Goal: Find specific page/section: Find specific page/section

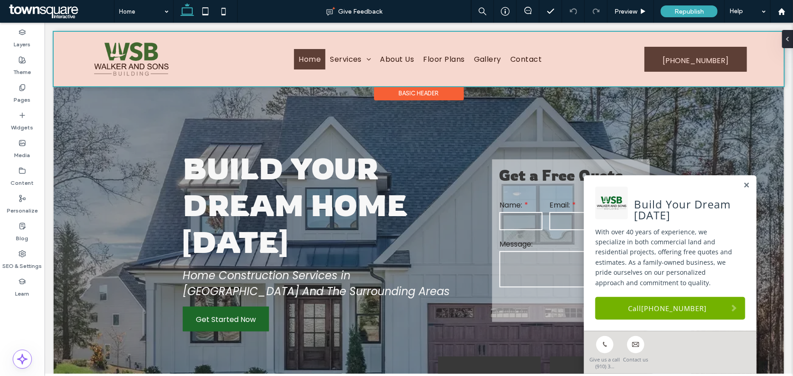
click at [353, 59] on div at bounding box center [418, 58] width 730 height 55
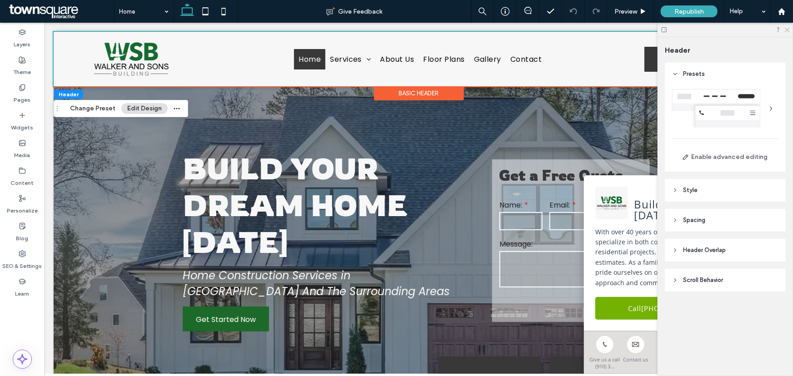
click at [789, 29] on icon at bounding box center [787, 29] width 6 height 6
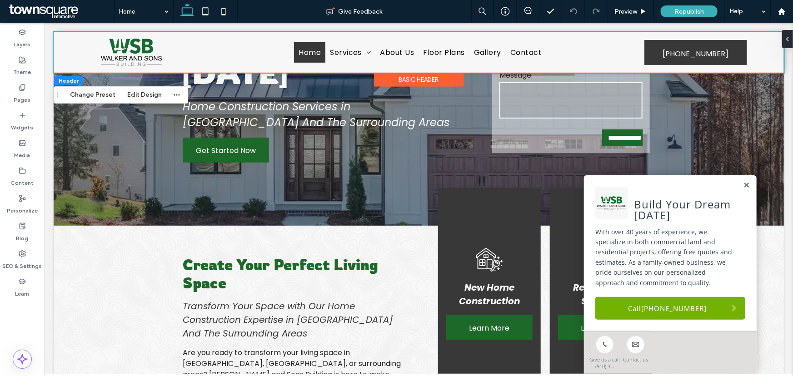
scroll to position [158, 0]
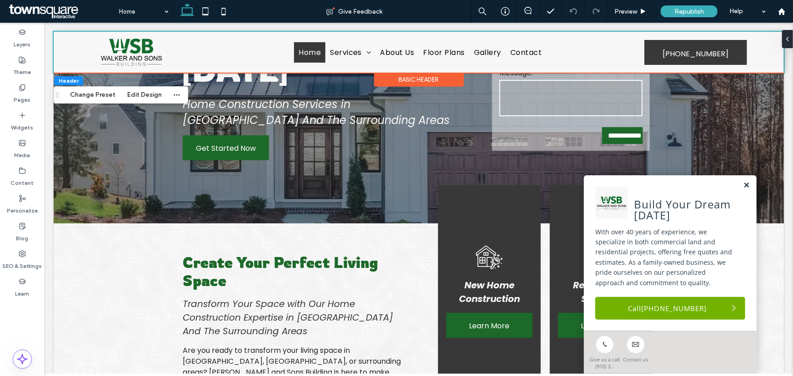
click at [743, 183] on link at bounding box center [746, 185] width 7 height 8
